Goal: Information Seeking & Learning: Learn about a topic

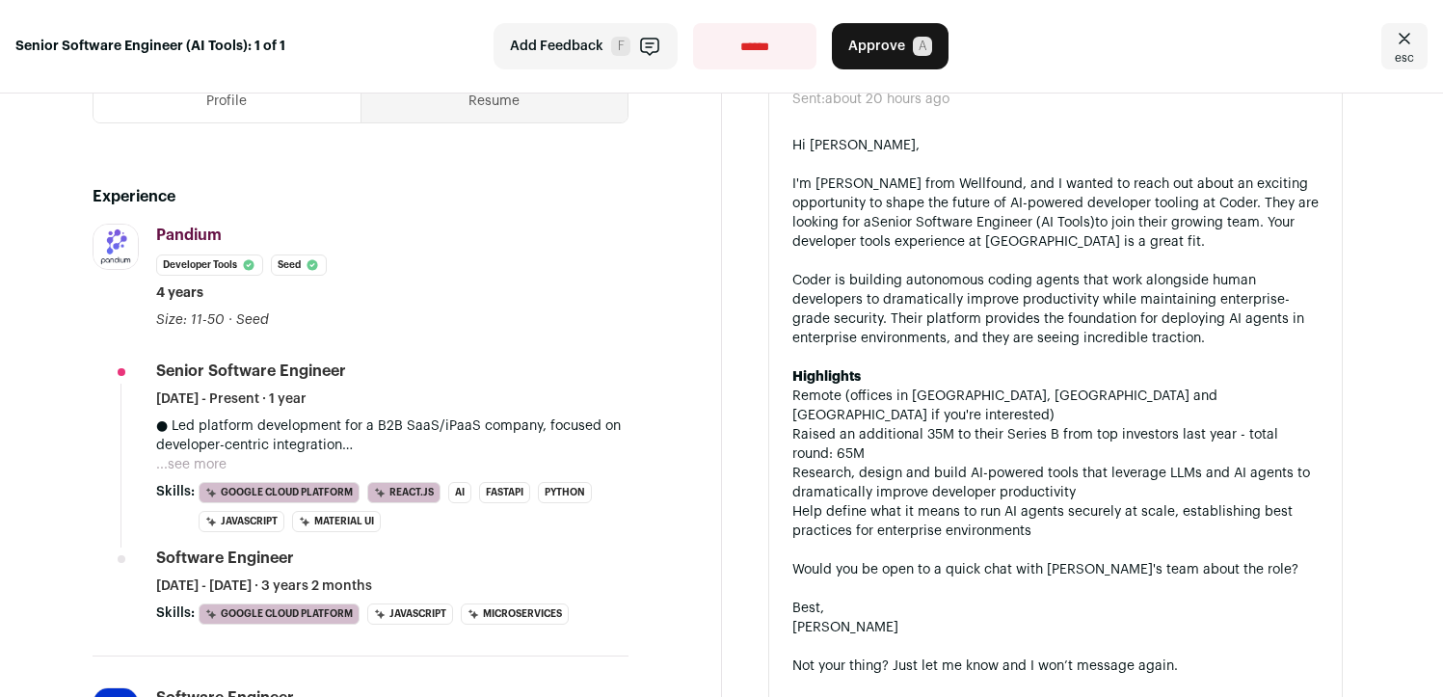
scroll to position [524, 0]
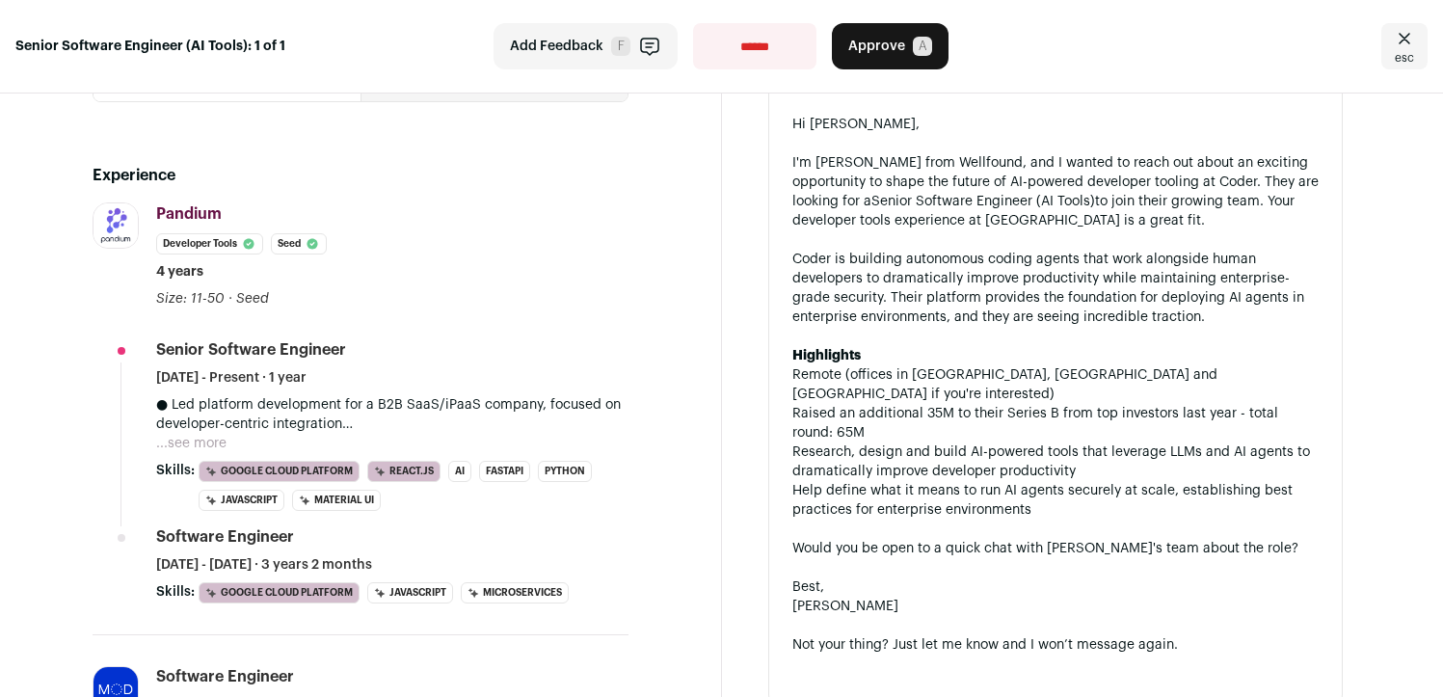
click at [199, 447] on button "...see more" at bounding box center [191, 443] width 70 height 19
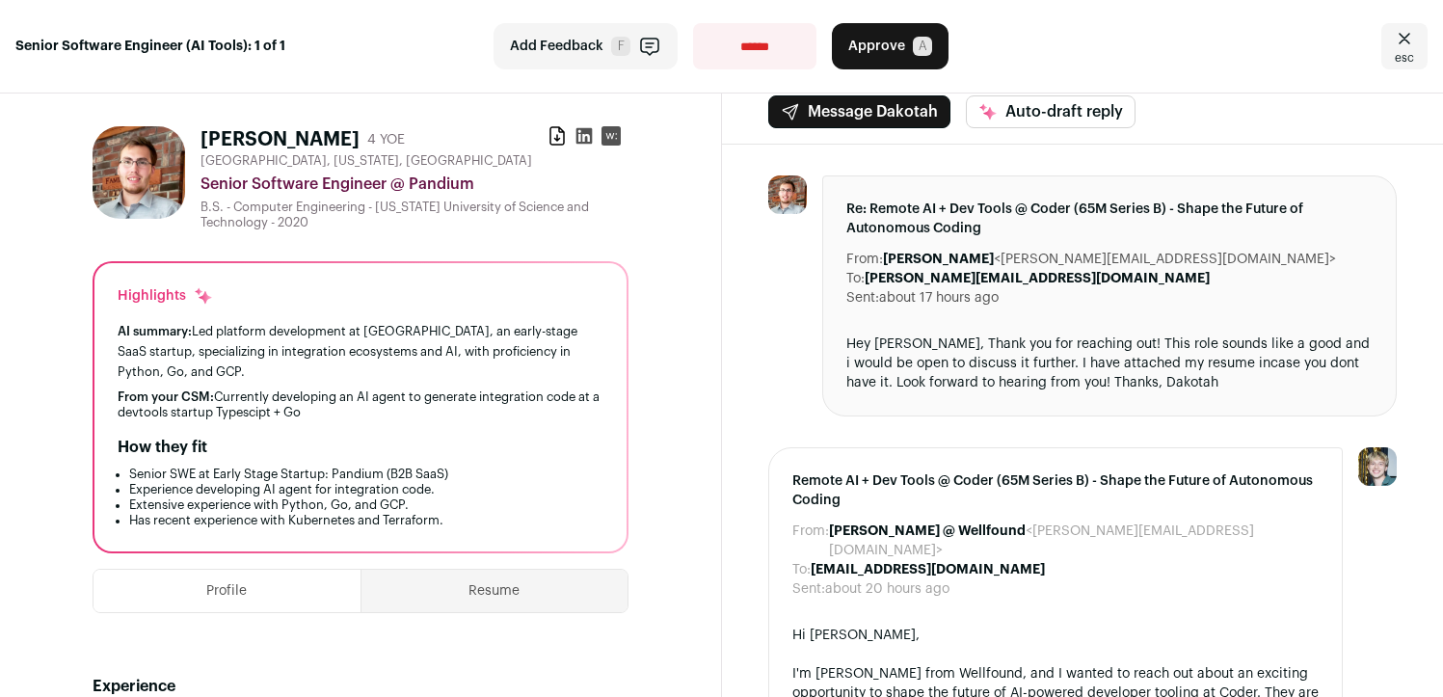
scroll to position [0, 0]
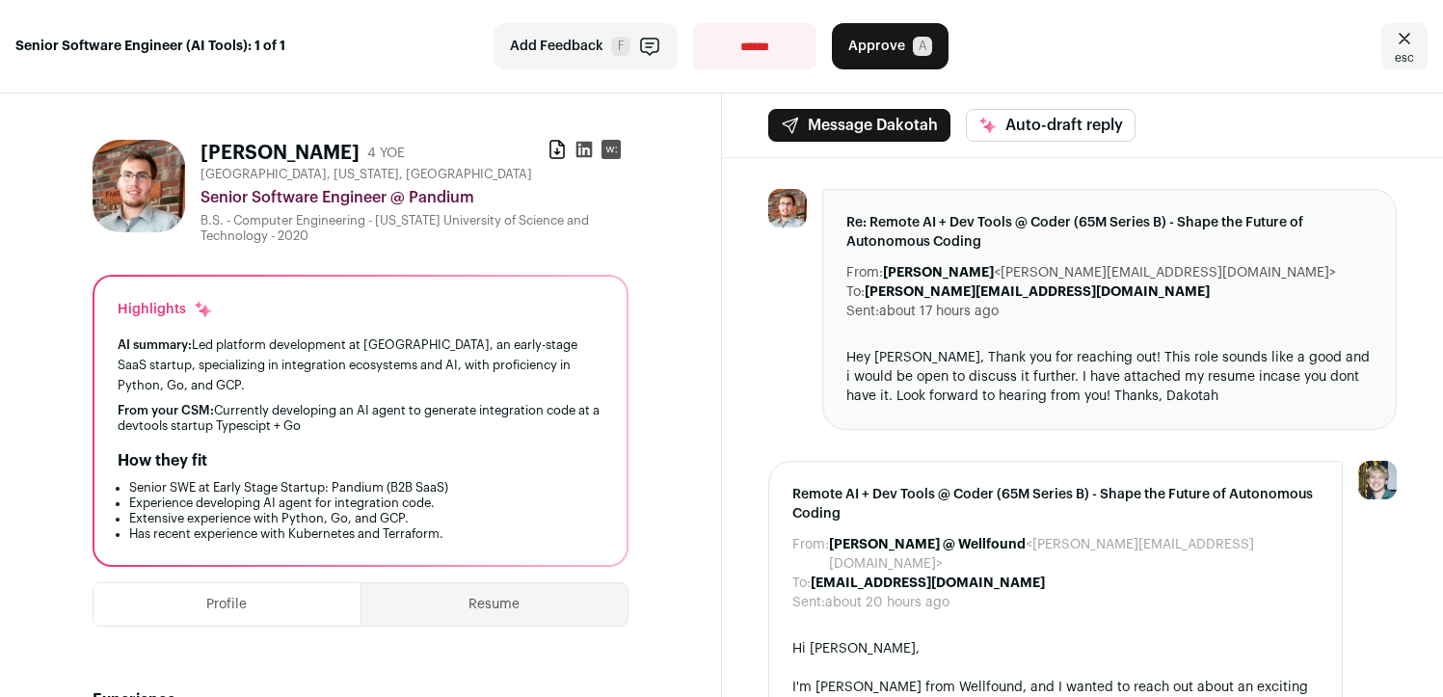
click at [396, 220] on div "B.S. - Computer Engineering - Missouri University of Science and Technology - 2…" at bounding box center [414, 228] width 428 height 31
drag, startPoint x: 396, startPoint y: 220, endPoint x: 458, endPoint y: 238, distance: 64.3
click at [458, 238] on div "B.S. - Computer Engineering - Missouri University of Science and Technology - 2…" at bounding box center [414, 228] width 428 height 31
drag, startPoint x: 458, startPoint y: 238, endPoint x: 392, endPoint y: 219, distance: 68.3
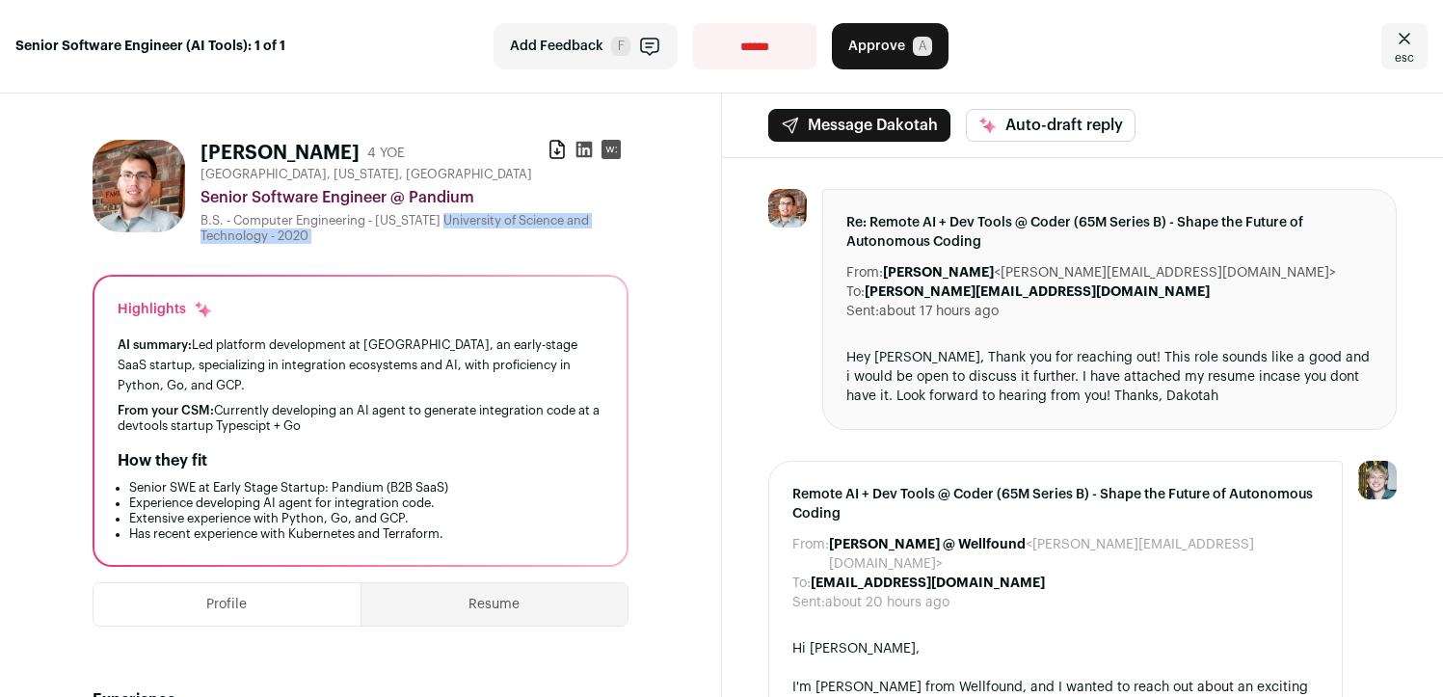
click at [392, 219] on div "B.S. - Computer Engineering - Missouri University of Science and Technology - 2…" at bounding box center [414, 228] width 428 height 31
drag, startPoint x: 392, startPoint y: 219, endPoint x: 407, endPoint y: 238, distance: 24.1
click at [407, 238] on div "B.S. - Computer Engineering - Missouri University of Science and Technology - 2…" at bounding box center [414, 228] width 428 height 31
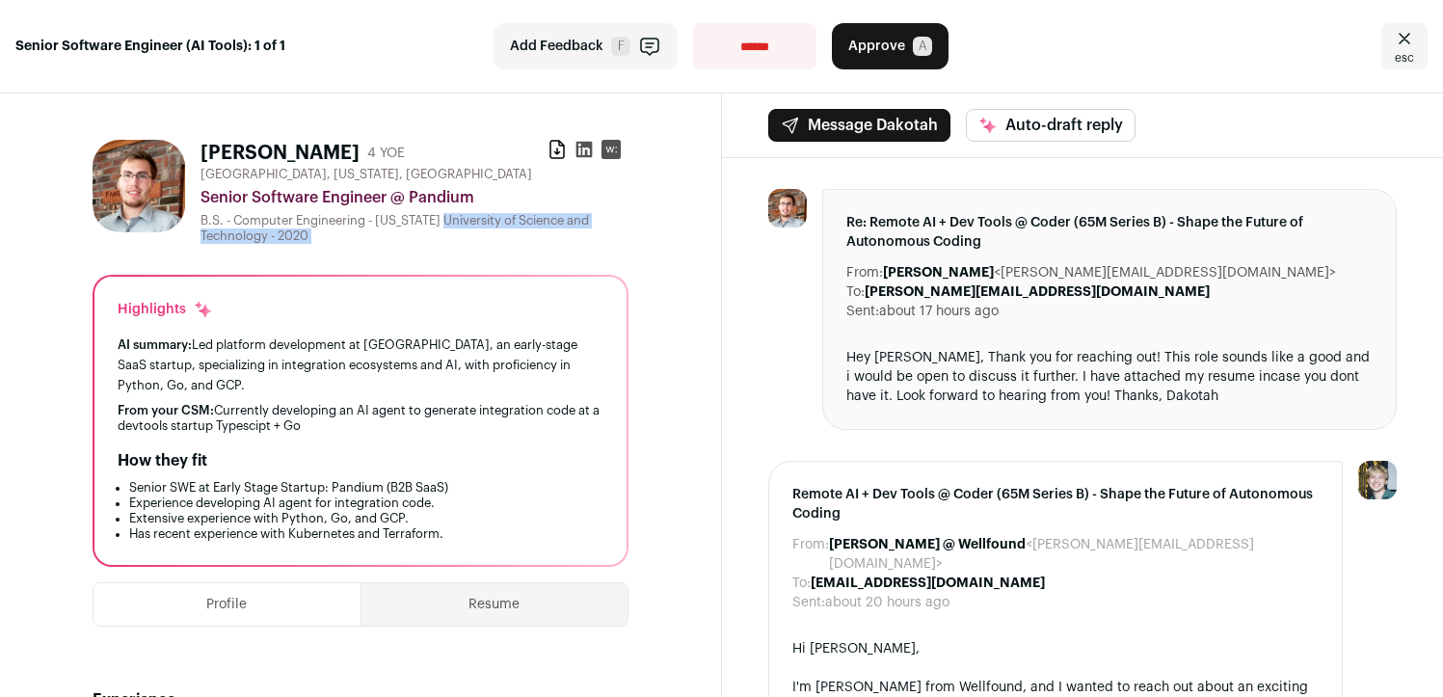
drag, startPoint x: 407, startPoint y: 238, endPoint x: 391, endPoint y: 220, distance: 23.9
click at [391, 220] on div "B.S. - Computer Engineering - Missouri University of Science and Technology - 2…" at bounding box center [414, 228] width 428 height 31
drag, startPoint x: 391, startPoint y: 220, endPoint x: 396, endPoint y: 228, distance: 9.9
click at [396, 228] on div "B.S. - Computer Engineering - Missouri University of Science and Technology - 2…" at bounding box center [414, 228] width 428 height 31
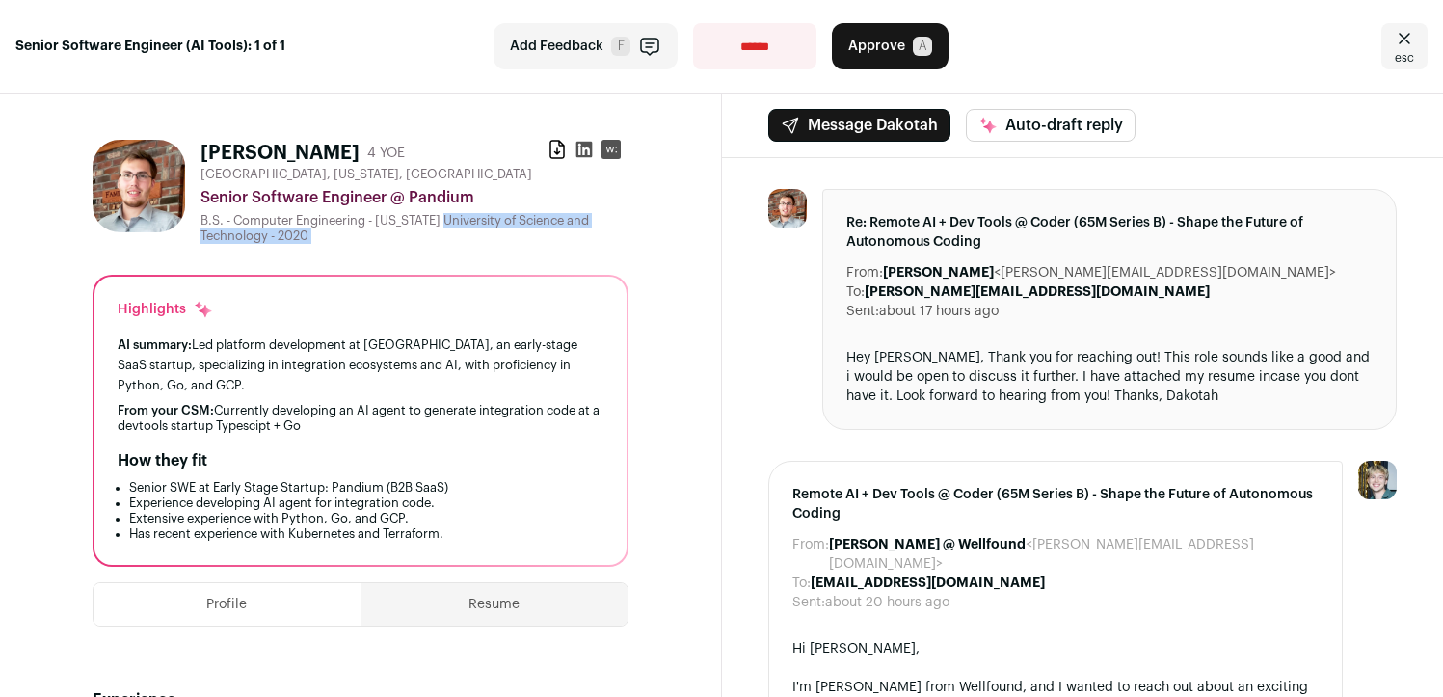
click at [396, 228] on div "B.S. - Computer Engineering - Missouri University of Science and Technology - 2…" at bounding box center [414, 228] width 428 height 31
drag, startPoint x: 396, startPoint y: 228, endPoint x: 394, endPoint y: 216, distance: 12.7
click at [394, 216] on div "B.S. - Computer Engineering - Missouri University of Science and Technology - 2…" at bounding box center [414, 228] width 428 height 31
drag, startPoint x: 394, startPoint y: 216, endPoint x: 394, endPoint y: 252, distance: 35.7
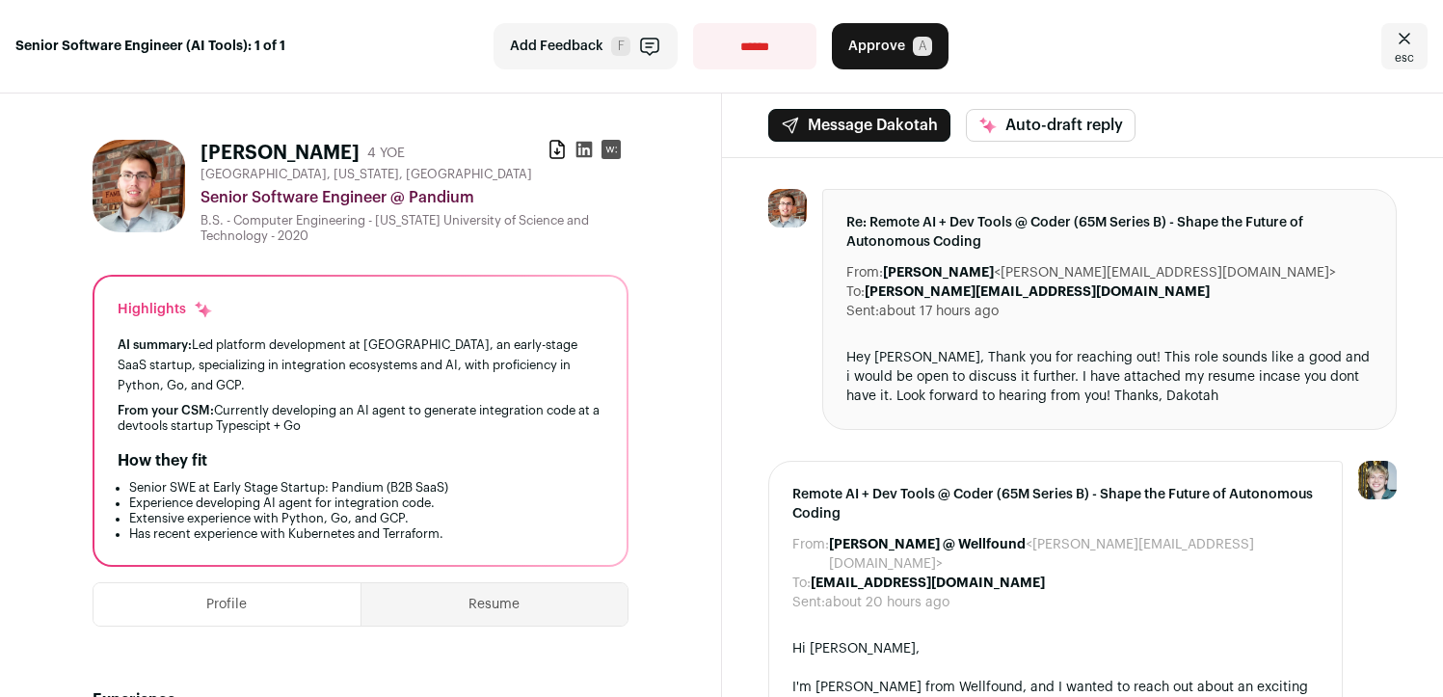
click at [402, 241] on div "B.S. - Computer Engineering - Missouri University of Science and Technology - 2…" at bounding box center [414, 228] width 428 height 31
drag, startPoint x: 402, startPoint y: 241, endPoint x: 396, endPoint y: 228, distance: 13.8
click at [396, 228] on div "B.S. - Computer Engineering - Missouri University of Science and Technology - 2…" at bounding box center [414, 228] width 428 height 31
click at [396, 218] on div "B.S. - Computer Engineering - Missouri University of Science and Technology - 2…" at bounding box center [414, 228] width 428 height 31
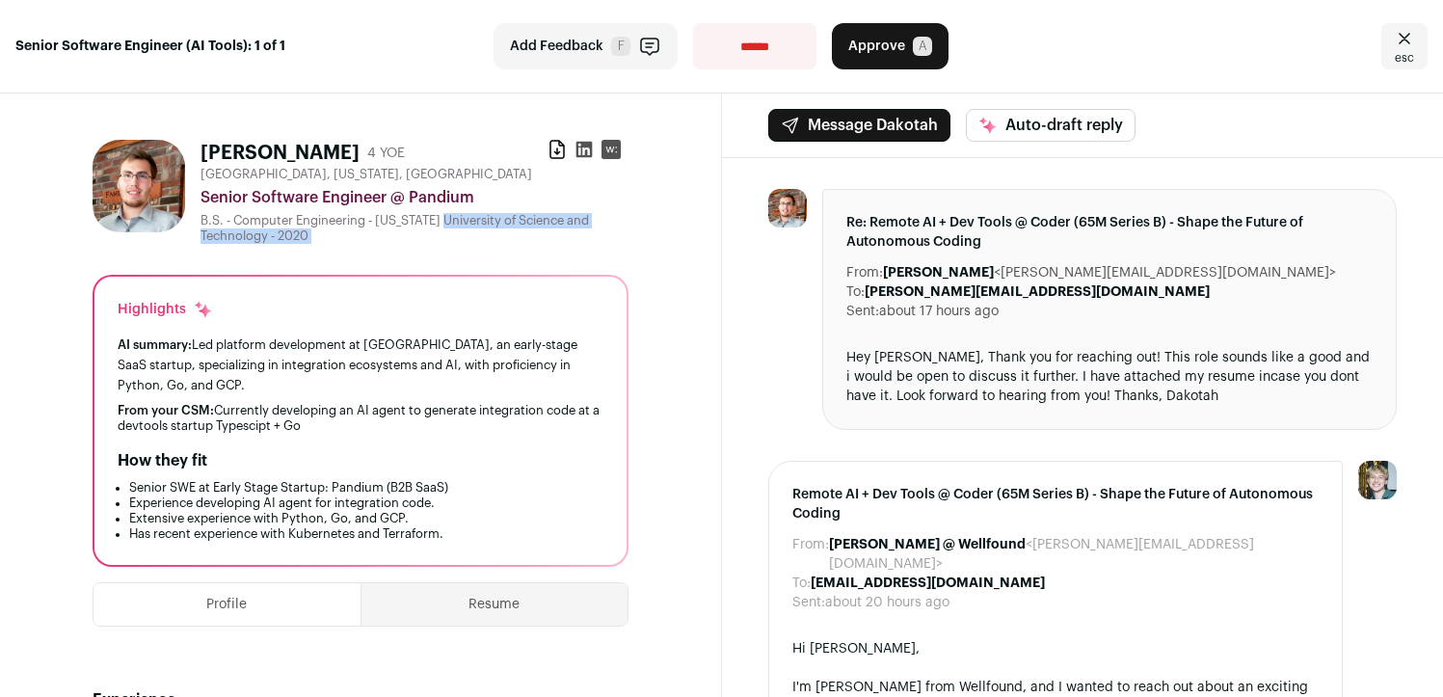
drag, startPoint x: 396, startPoint y: 218, endPoint x: 396, endPoint y: 230, distance: 12.5
click at [396, 230] on div "B.S. - Computer Engineering - Missouri University of Science and Technology - 2…" at bounding box center [414, 228] width 428 height 31
